Goal: Navigation & Orientation: Find specific page/section

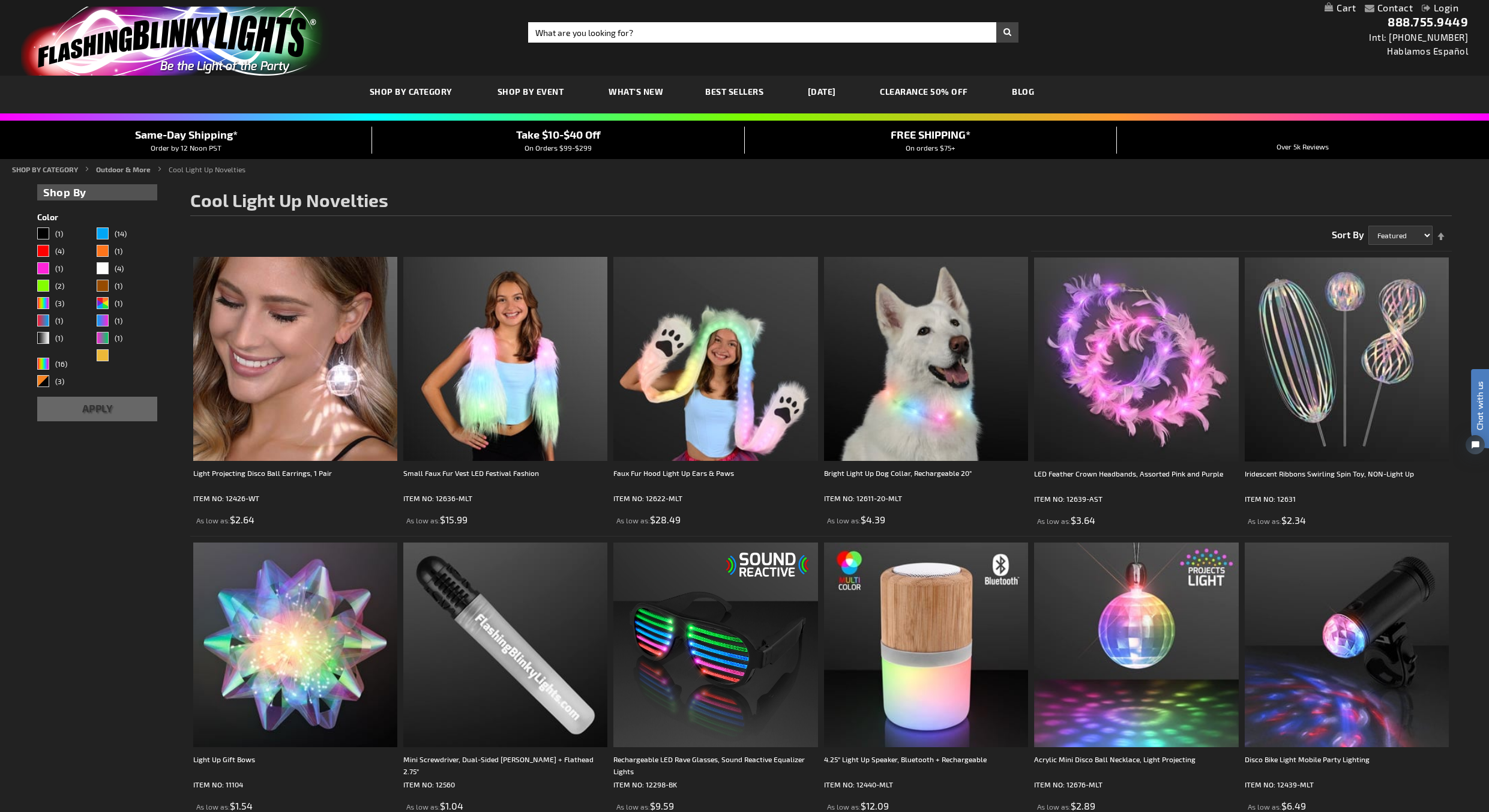
click at [170, 32] on img "store logo" at bounding box center [175, 41] width 309 height 69
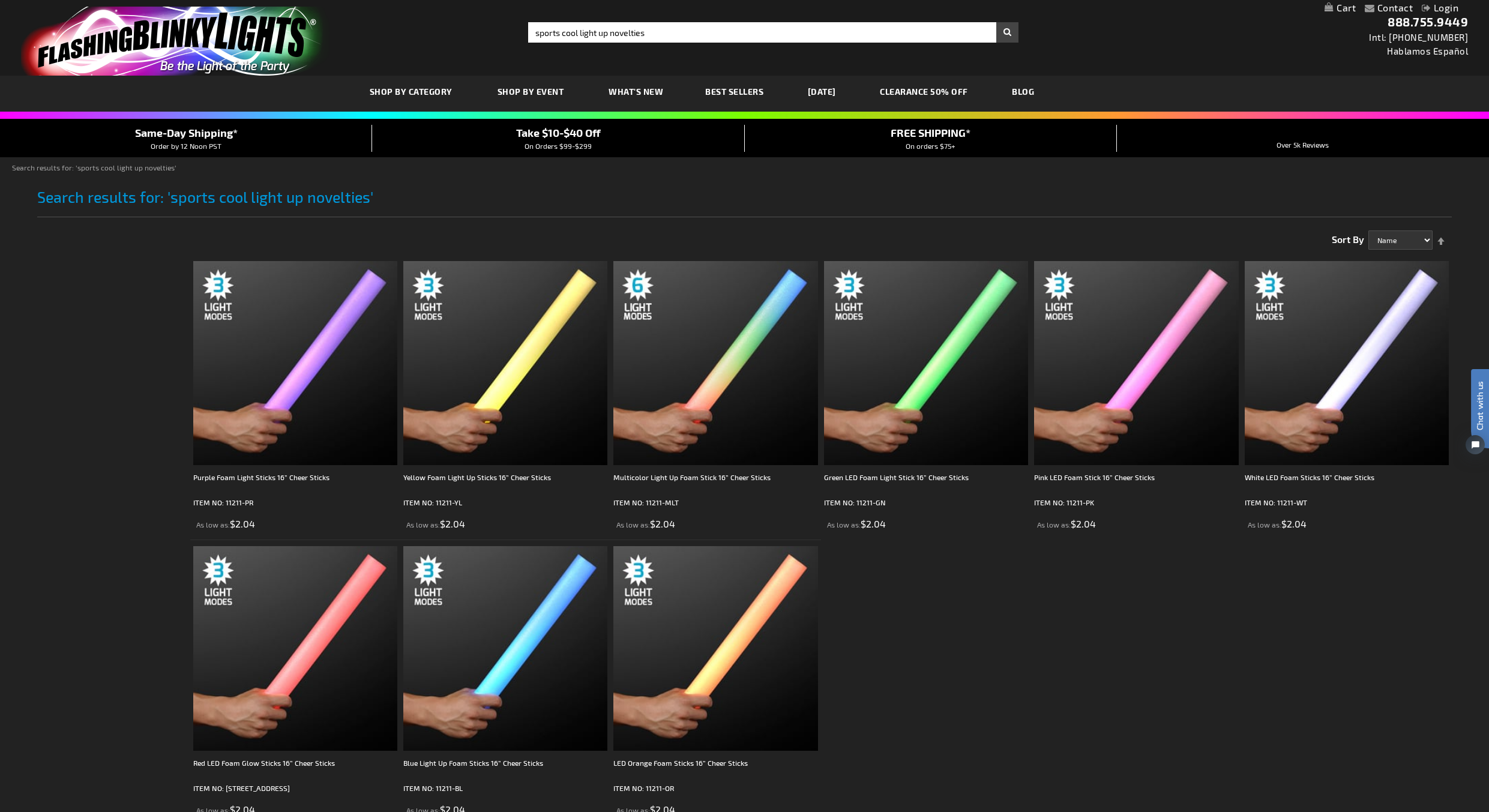
click at [282, 53] on img "store logo" at bounding box center [175, 41] width 309 height 69
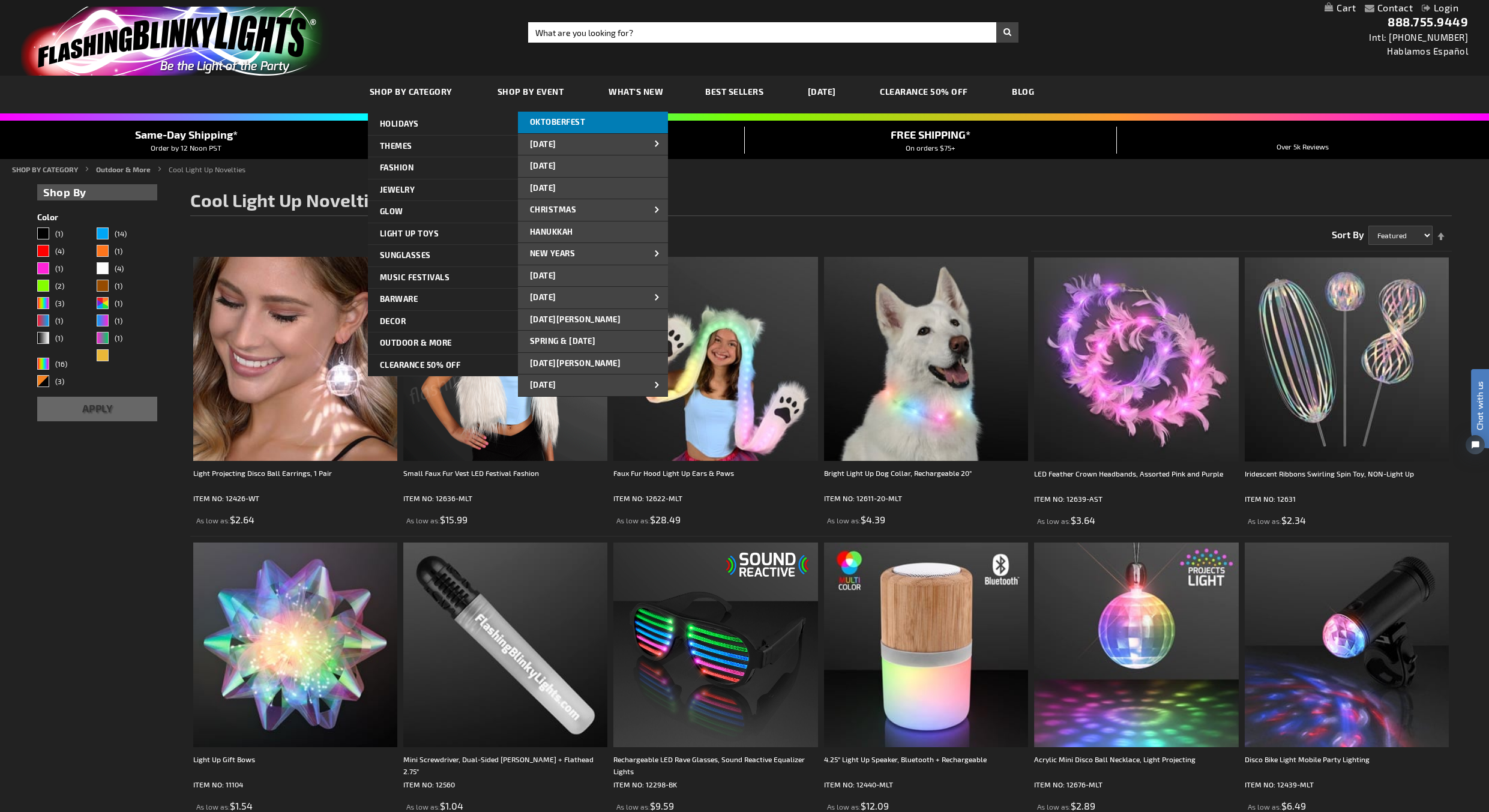
click at [582, 127] on link "OKTOBERFEST" at bounding box center [593, 122] width 150 height 22
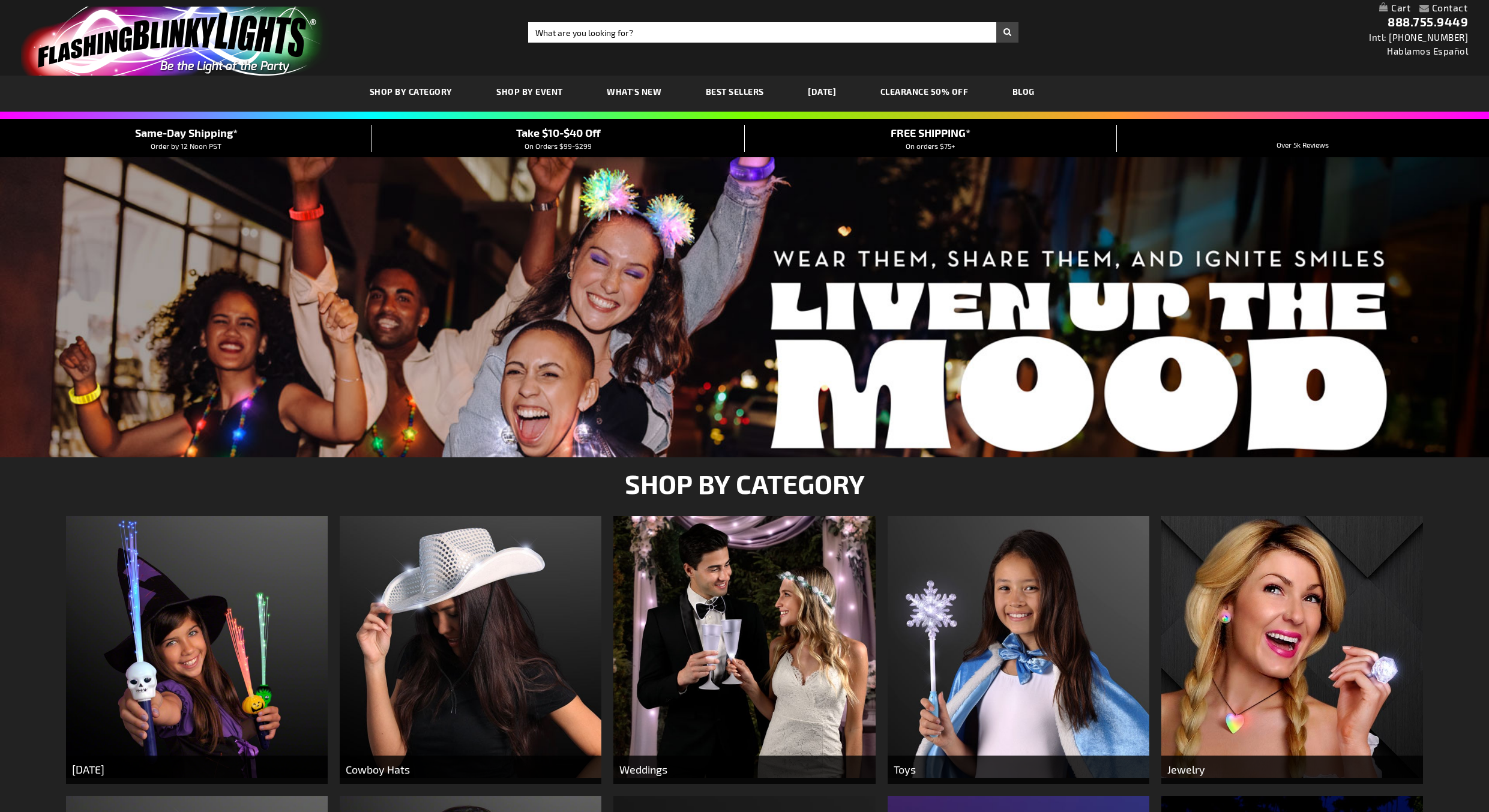
click at [597, 284] on div at bounding box center [744, 307] width 1489 height 300
